Goal: Transaction & Acquisition: Purchase product/service

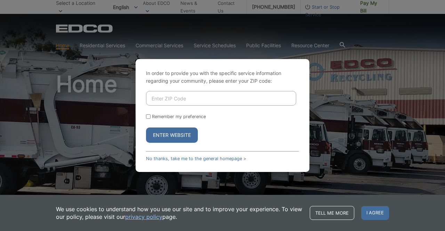
click at [231, 98] on input "Enter ZIP Code" at bounding box center [221, 98] width 150 height 15
type input "92021"
click at [184, 134] on button "Enter Website" at bounding box center [172, 135] width 52 height 15
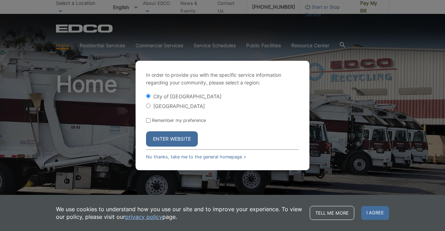
click at [171, 136] on button "Enter Website" at bounding box center [172, 138] width 52 height 15
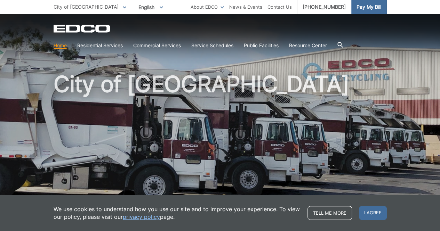
click at [356, 9] on span "Pay My Bill" at bounding box center [368, 7] width 25 height 8
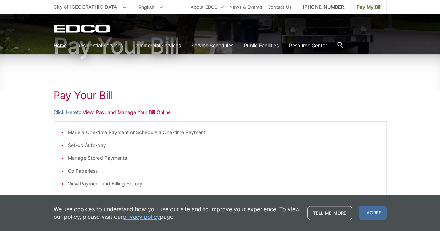
scroll to position [70, 0]
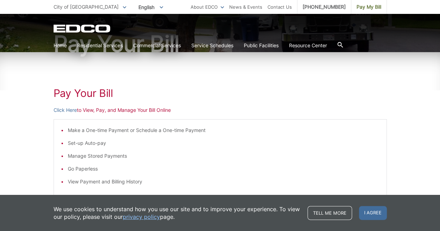
click at [142, 112] on p "Click Here to View, Pay, and Manage Your Bill Online" at bounding box center [220, 110] width 333 height 8
click at [59, 109] on link "Click Here" at bounding box center [65, 110] width 23 height 8
